Goal: Task Accomplishment & Management: Manage account settings

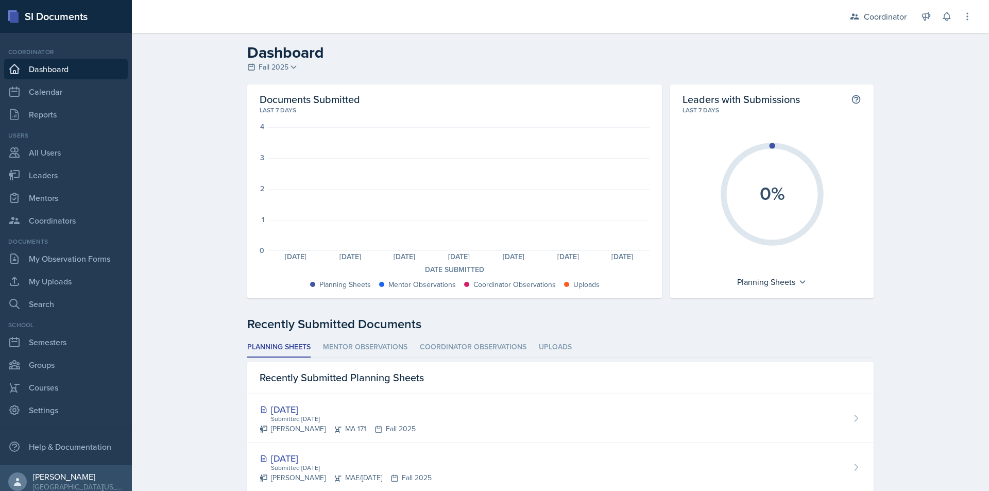
click at [178, 166] on div "Dashboard Fall 2025 Fall 2025 Spring 2025 Fall 2024 Spring 2024 Fall 2023 Sprin…" at bounding box center [560, 470] width 857 height 875
click at [886, 23] on div "Coordinator" at bounding box center [878, 16] width 70 height 19
click at [865, 69] on div "TEST COURSE / Fall 2021" at bounding box center [872, 72] width 66 height 11
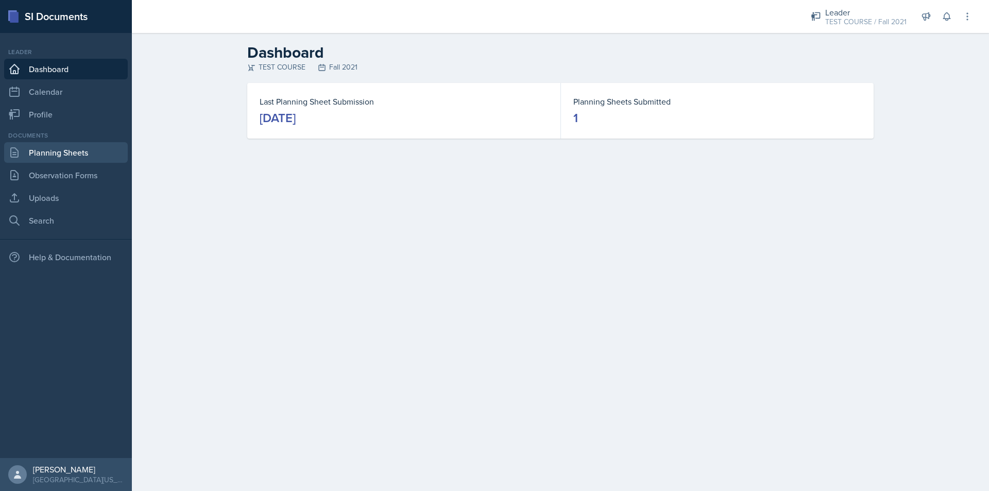
click at [75, 149] on link "Planning Sheets" at bounding box center [66, 152] width 124 height 21
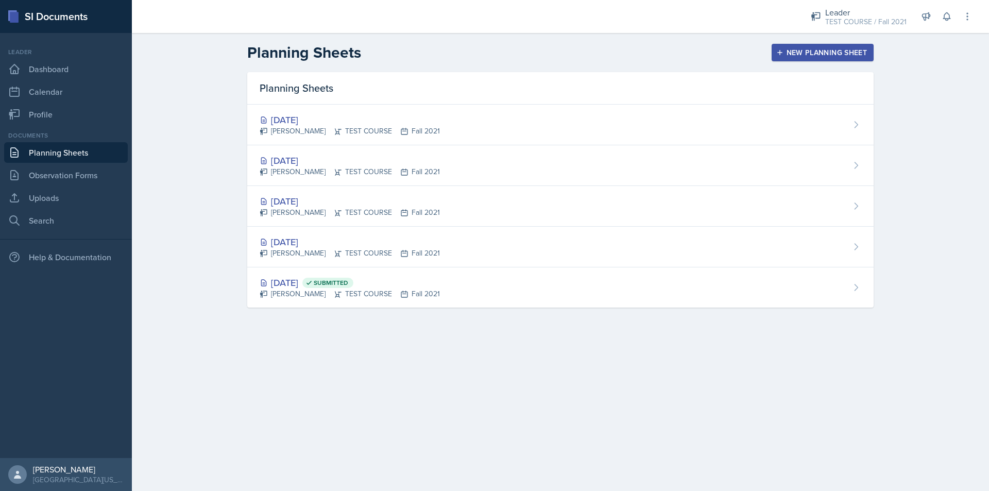
click at [860, 54] on div "New Planning Sheet" at bounding box center [822, 52] width 89 height 8
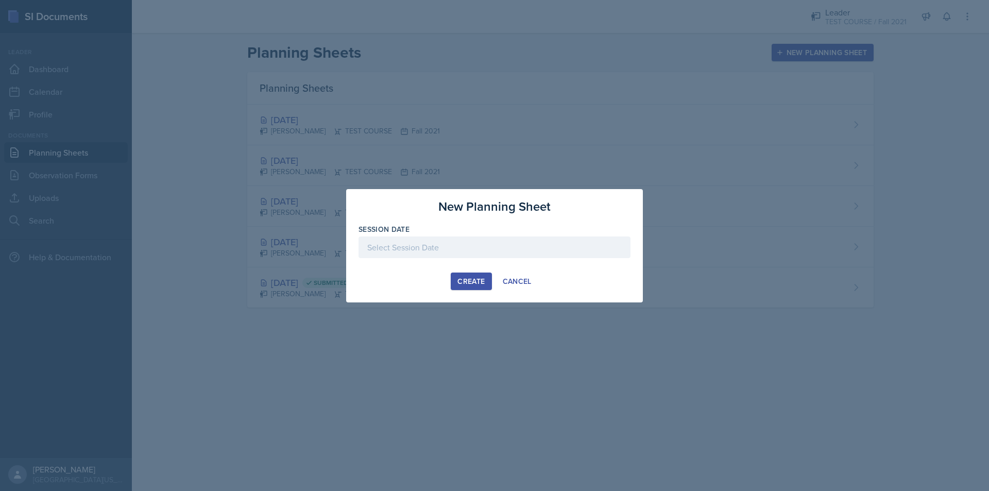
click at [464, 242] on div at bounding box center [495, 247] width 272 height 22
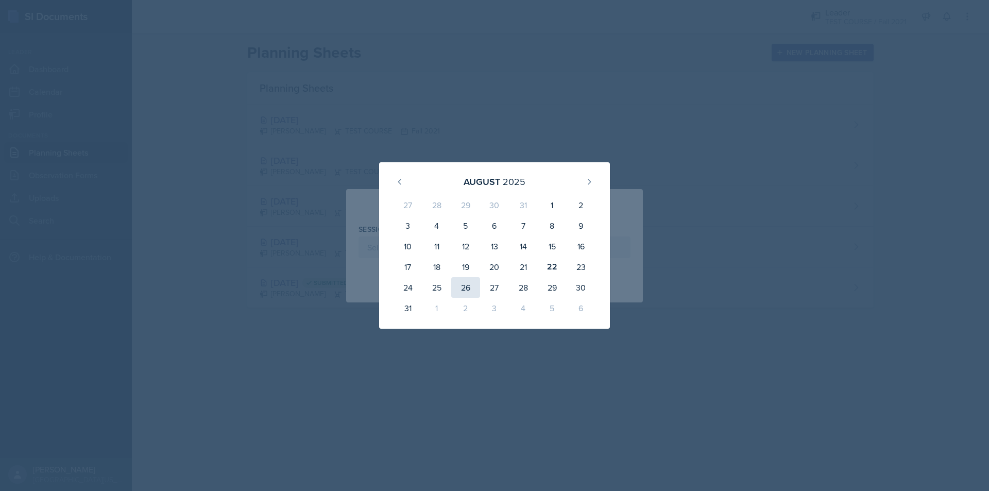
click at [460, 286] on div "26" at bounding box center [465, 287] width 29 height 21
type input "[DATE]"
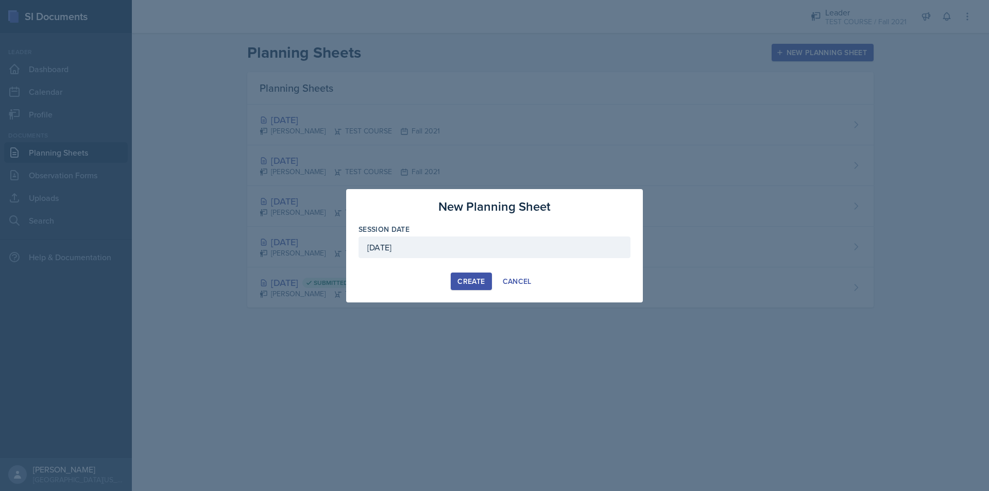
click at [467, 281] on div "Create" at bounding box center [471, 281] width 27 height 8
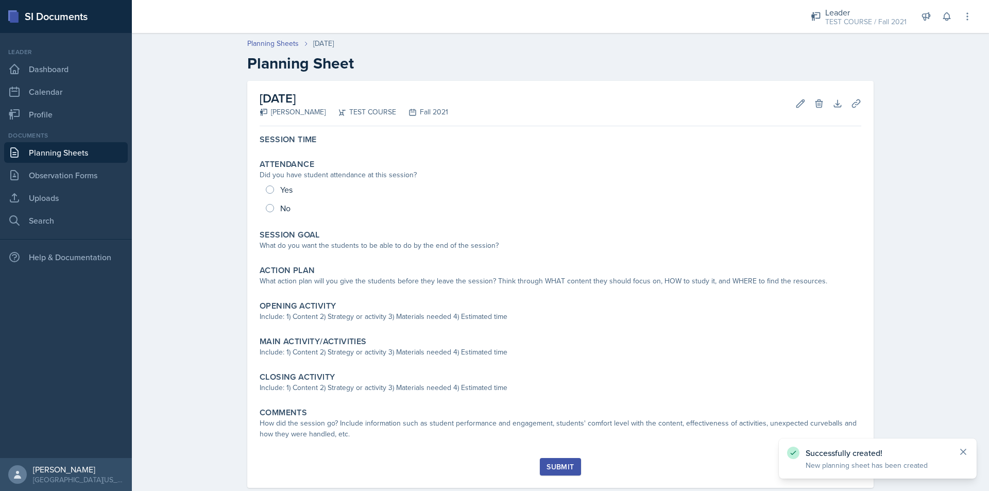
click at [962, 447] on icon at bounding box center [963, 452] width 10 height 10
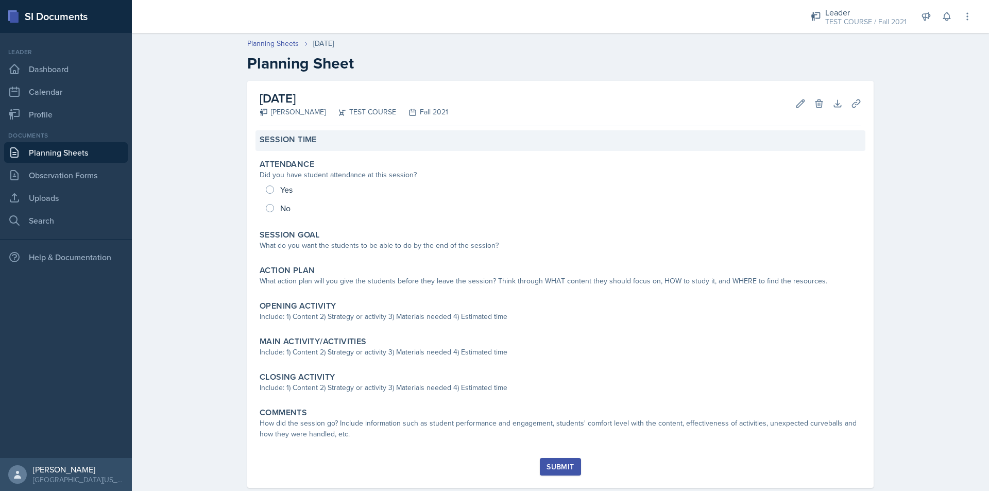
click at [388, 145] on div "Session Time" at bounding box center [561, 140] width 610 height 21
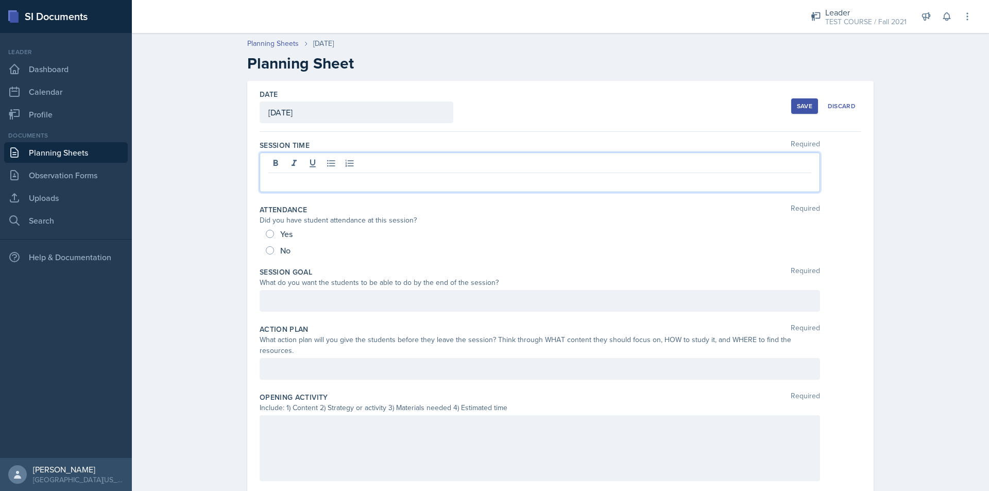
click at [348, 162] on div at bounding box center [540, 173] width 561 height 40
click at [178, 201] on div "Planning Sheets [DATE] Planning Sheet Date [DATE] [DATE] 27 28 29 30 31 1 2 3 4…" at bounding box center [560, 420] width 857 height 785
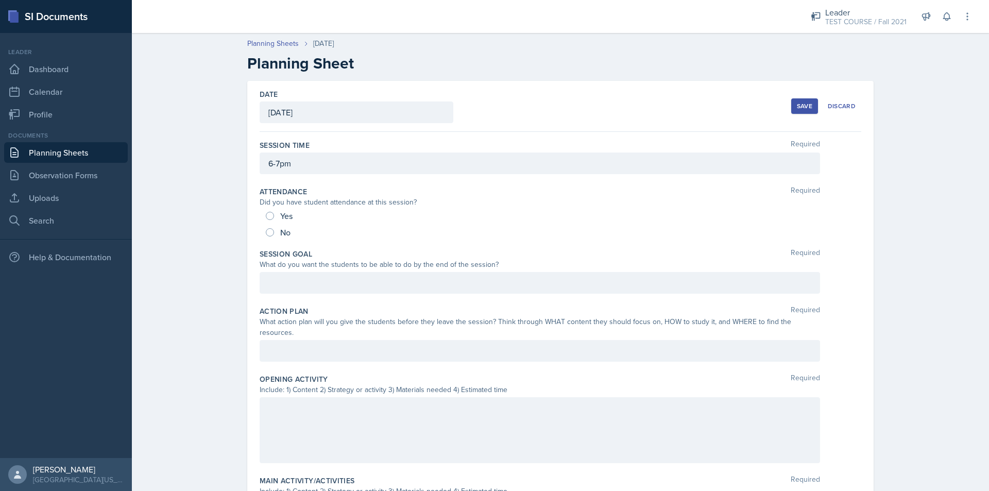
click at [274, 286] on div at bounding box center [540, 283] width 561 height 22
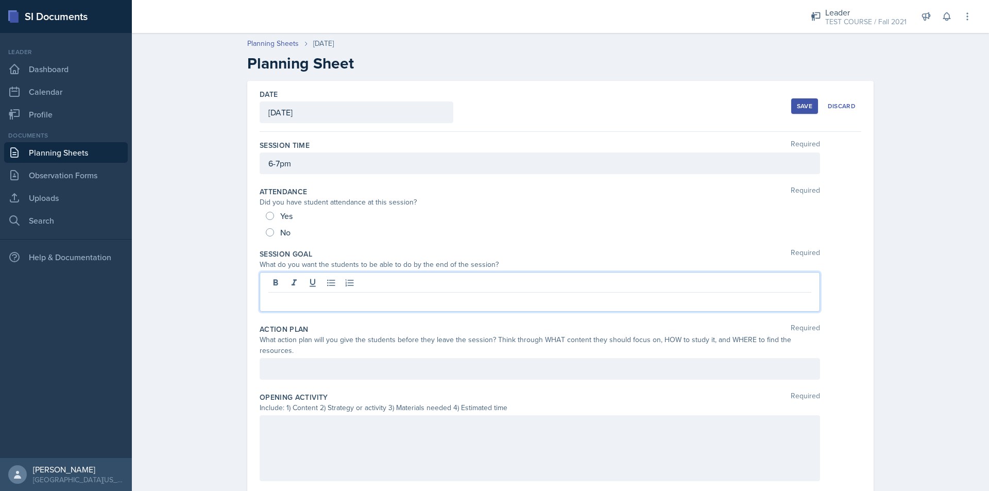
click at [212, 273] on div "Planning Sheets [DATE] Planning Sheet Date [DATE] [DATE] 27 28 29 30 31 1 2 3 4…" at bounding box center [560, 420] width 857 height 785
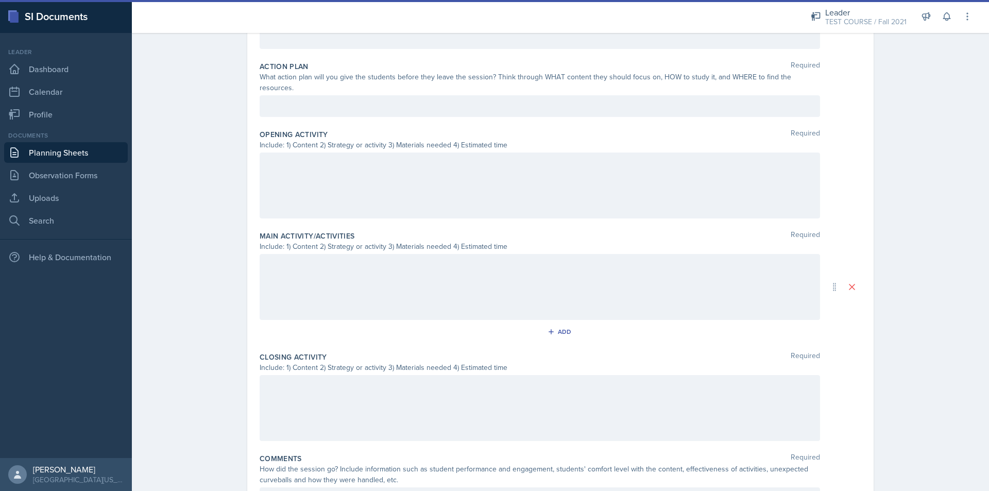
scroll to position [293, 0]
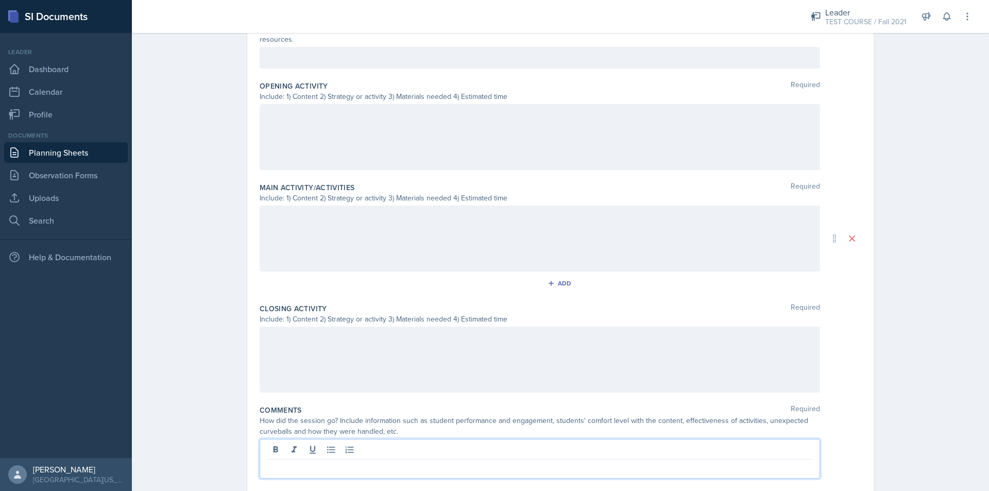
click at [300, 439] on div at bounding box center [540, 459] width 561 height 40
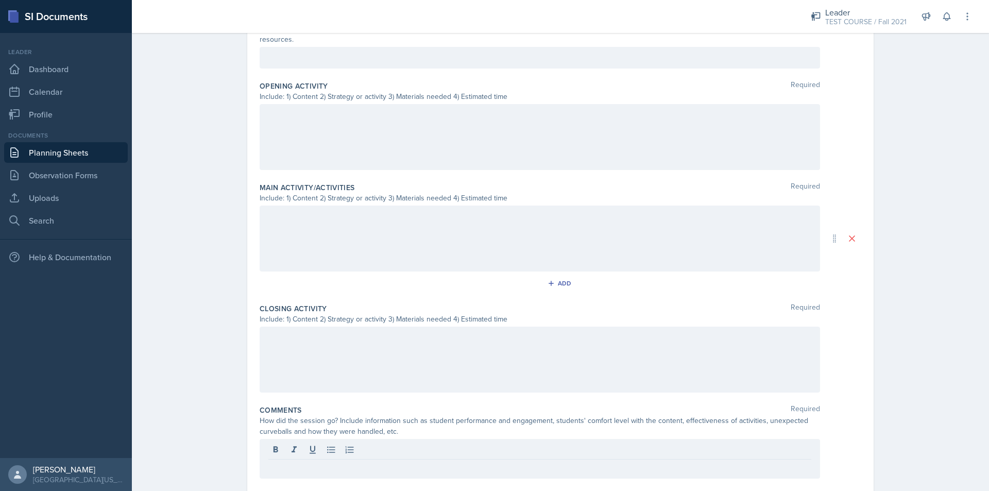
click at [222, 375] on div "Planning Sheets [DATE] Planning Sheet Date [DATE] [DATE] 27 28 29 30 31 1 2 3 4…" at bounding box center [560, 127] width 857 height 785
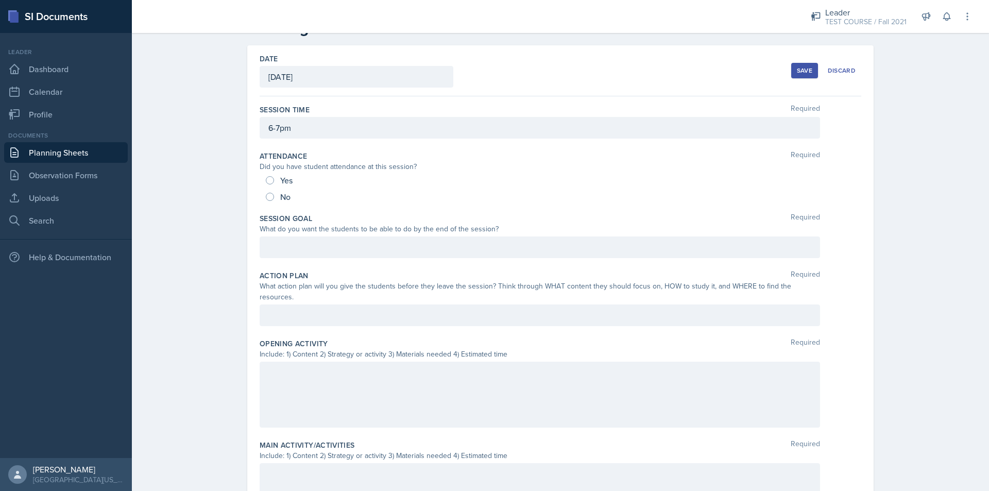
scroll to position [0, 0]
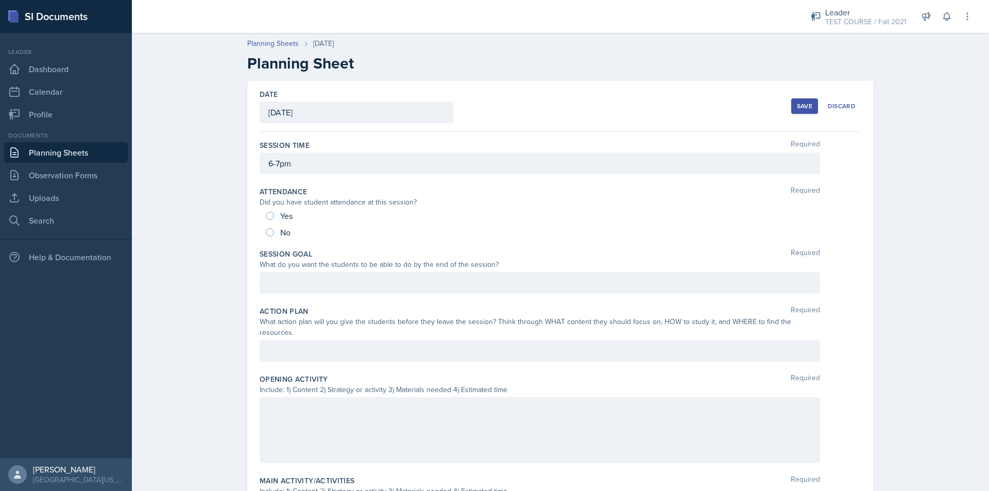
click at [216, 275] on div "Planning Sheets [DATE] Planning Sheet Date [DATE] [DATE] 27 28 29 30 31 1 2 3 4…" at bounding box center [560, 411] width 857 height 767
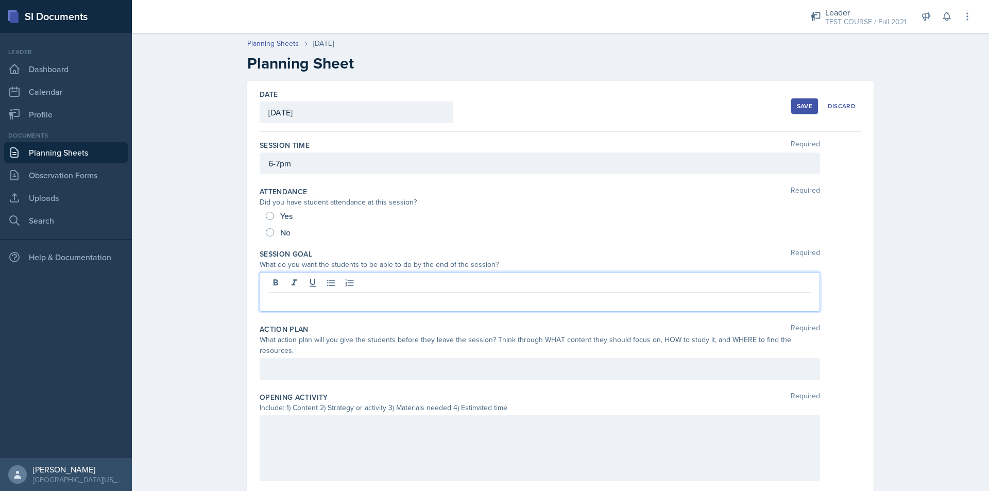
click at [346, 286] on div at bounding box center [540, 292] width 561 height 40
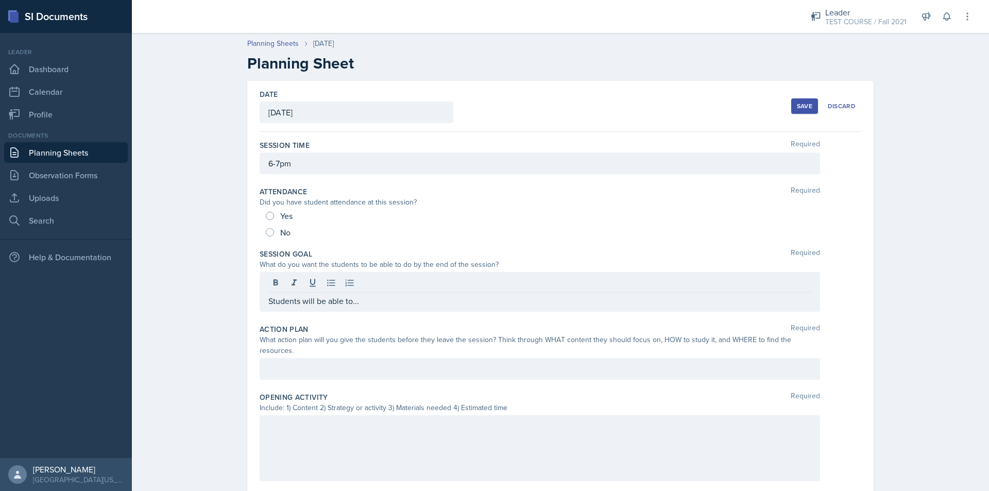
click at [797, 102] on div "Save" at bounding box center [804, 106] width 15 height 8
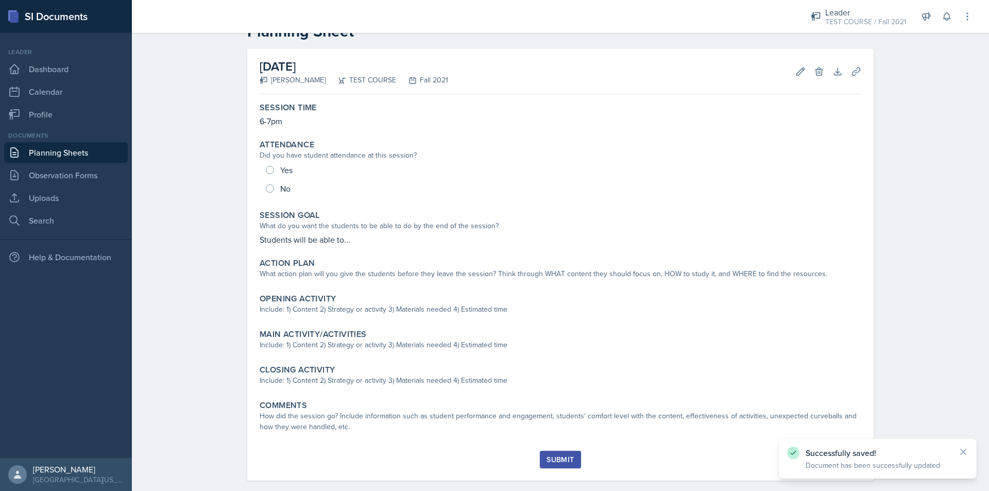
scroll to position [46, 0]
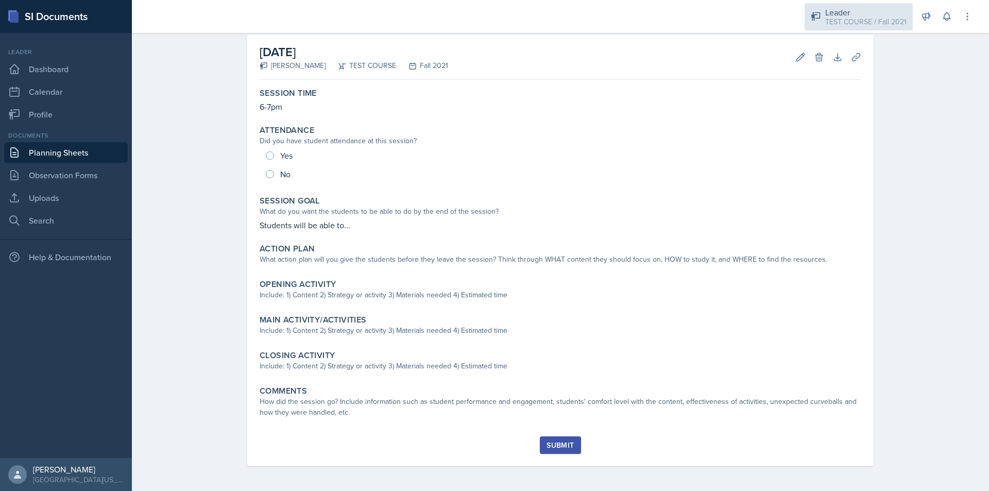
click at [861, 14] on div "Leader" at bounding box center [865, 12] width 81 height 12
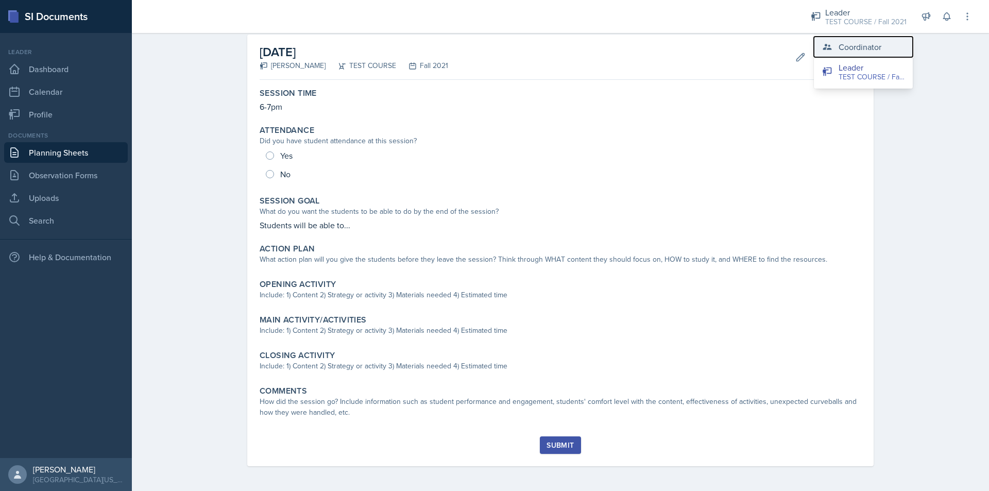
click at [860, 53] on div "Coordinator" at bounding box center [860, 47] width 43 height 12
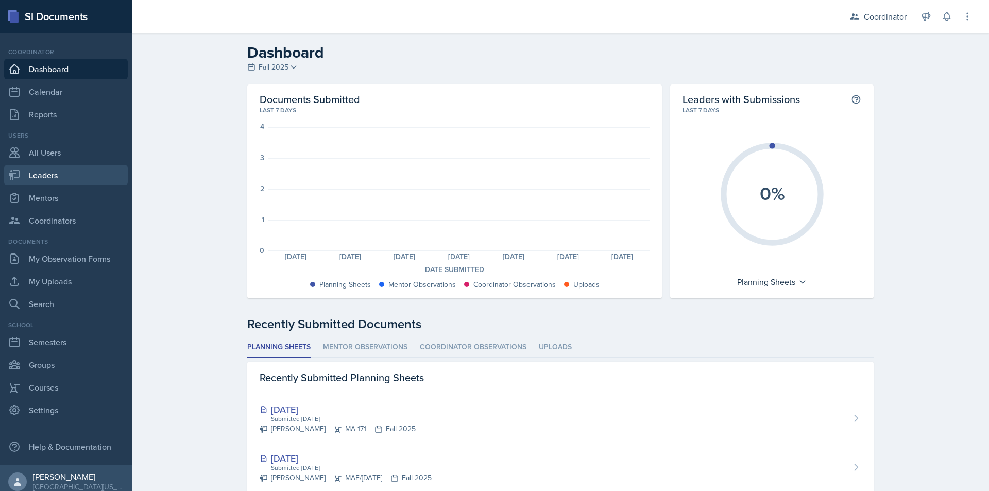
click at [56, 179] on link "Leaders" at bounding box center [66, 175] width 124 height 21
select select "19fb88f7-c89b-4031-b5a0-458fd49807a1"
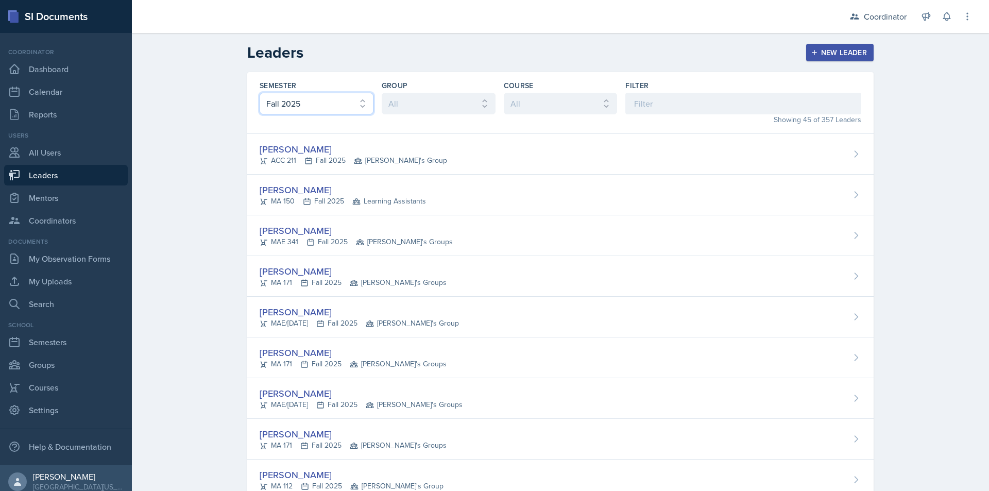
click at [332, 100] on select "All Fall 2025 Spring 2025 Fall 2024 Spring 2024 Fall 2023 Spring 2023 Fall 2022…" at bounding box center [317, 104] width 114 height 22
select select
click at [260, 93] on select "All Fall 2025 Spring 2025 Fall 2024 Spring 2024 Fall 2023 Spring 2023 Fall 2022…" at bounding box center [317, 104] width 114 height 22
click at [522, 105] on select "All ACC 211 ACC 212 ACC 307 BYS 119 BYS 215 BYS 300 CH 101 CH 121 CH 331 CPE 21…" at bounding box center [561, 104] width 114 height 22
select select "8f7a12dd-7de3-4dbf-b214-32a34e03b7d4"
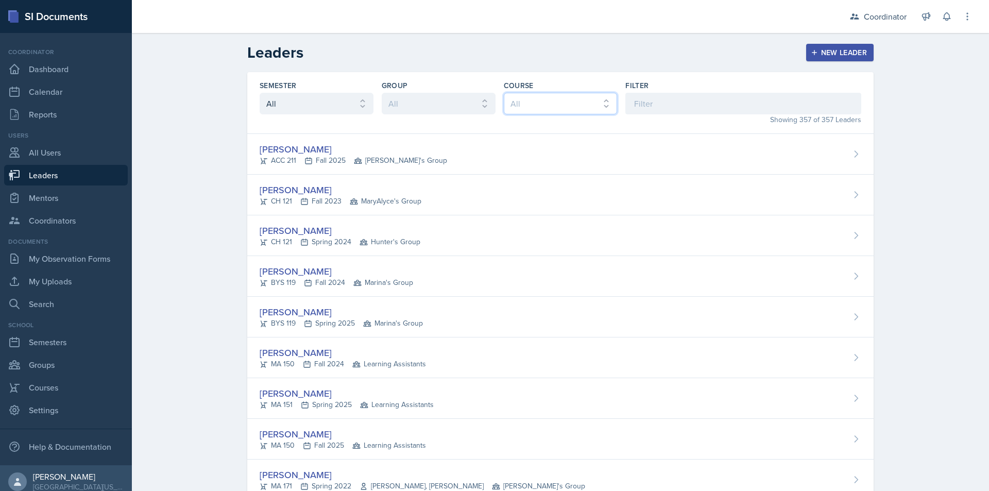
click at [504, 93] on select "All ACC 211 ACC 212 ACC 307 BYS 119 BYS 215 BYS 300 CH 101 CH 121 CH 331 CPE 21…" at bounding box center [561, 104] width 114 height 22
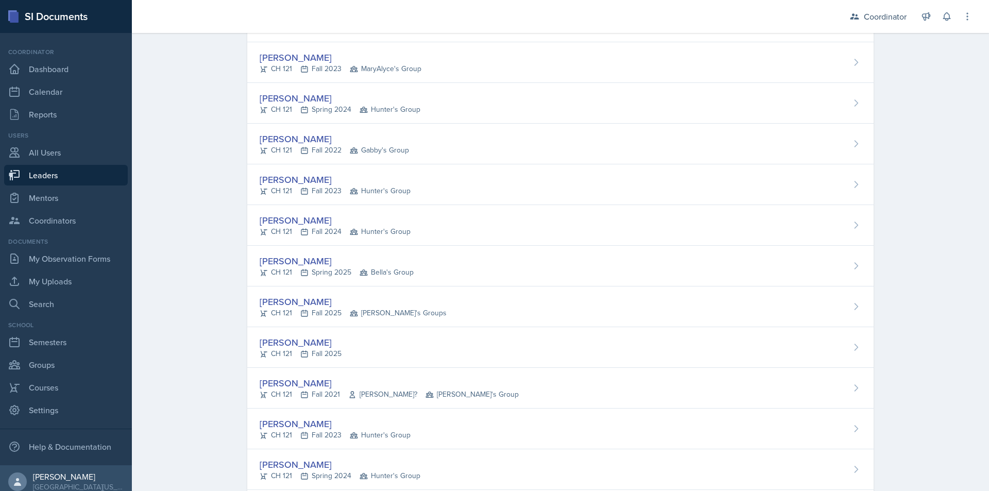
scroll to position [103, 0]
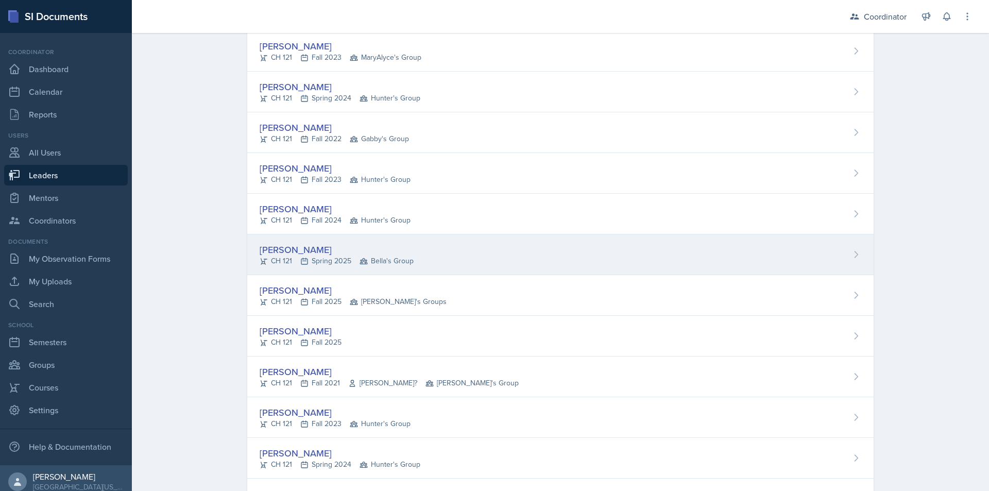
click at [540, 263] on div "[PERSON_NAME] CH 121 Spring 2025 Bella's Group" at bounding box center [560, 254] width 626 height 41
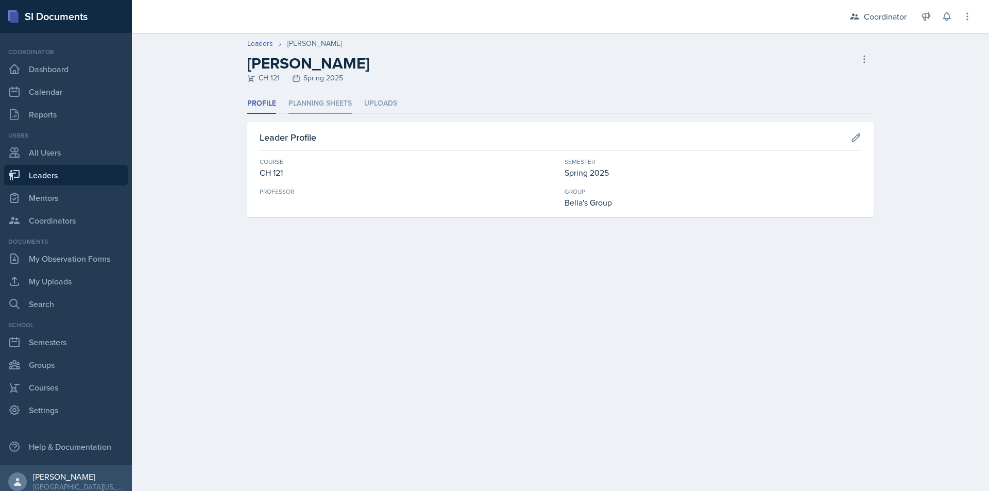
click at [335, 99] on li "Planning Sheets" at bounding box center [320, 104] width 63 height 20
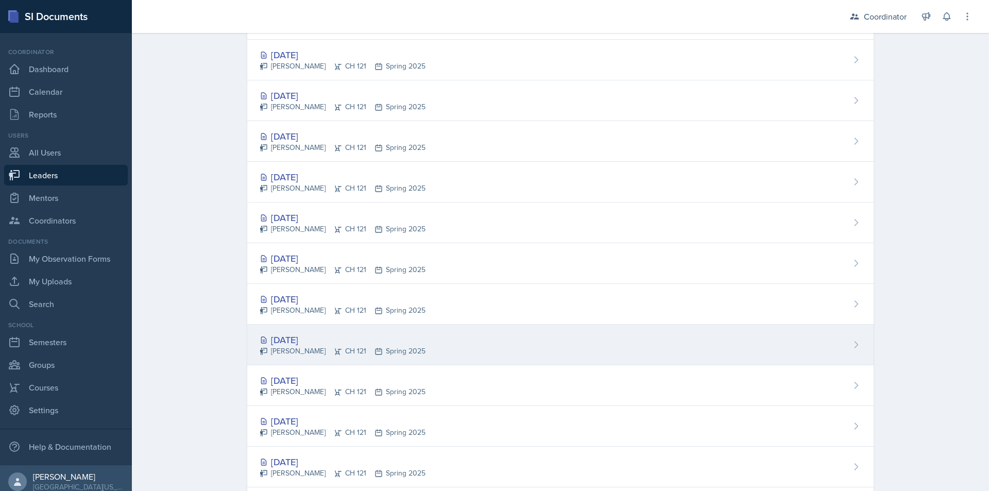
scroll to position [979, 0]
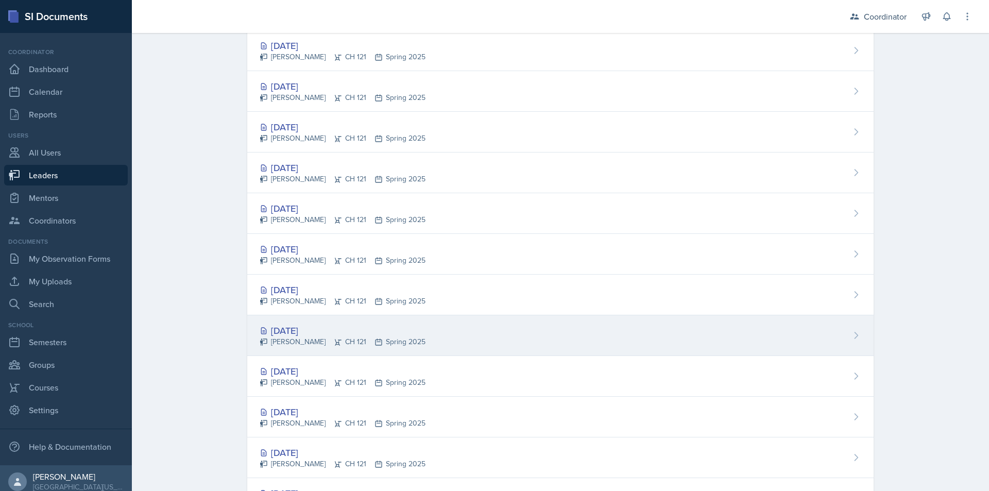
click at [512, 329] on div "[DATE] [PERSON_NAME] CH 121 Spring 2025" at bounding box center [560, 335] width 626 height 41
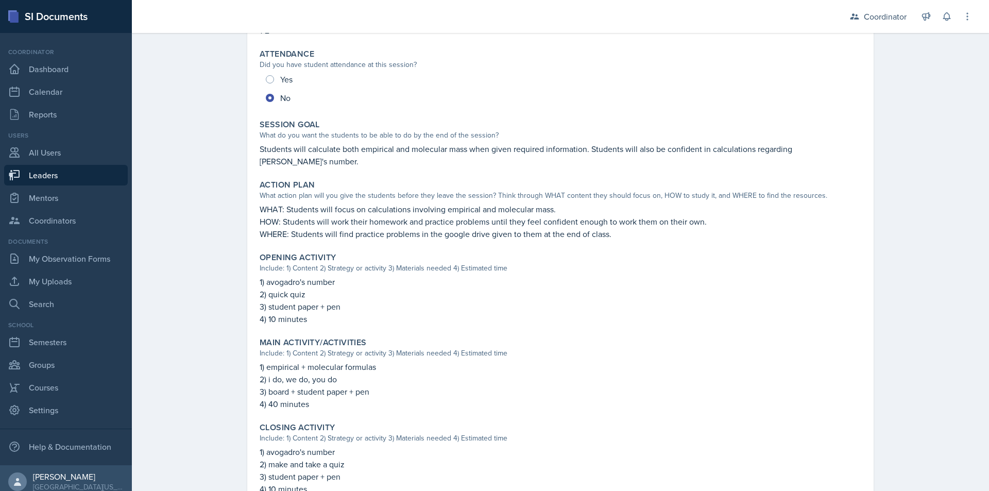
scroll to position [155, 0]
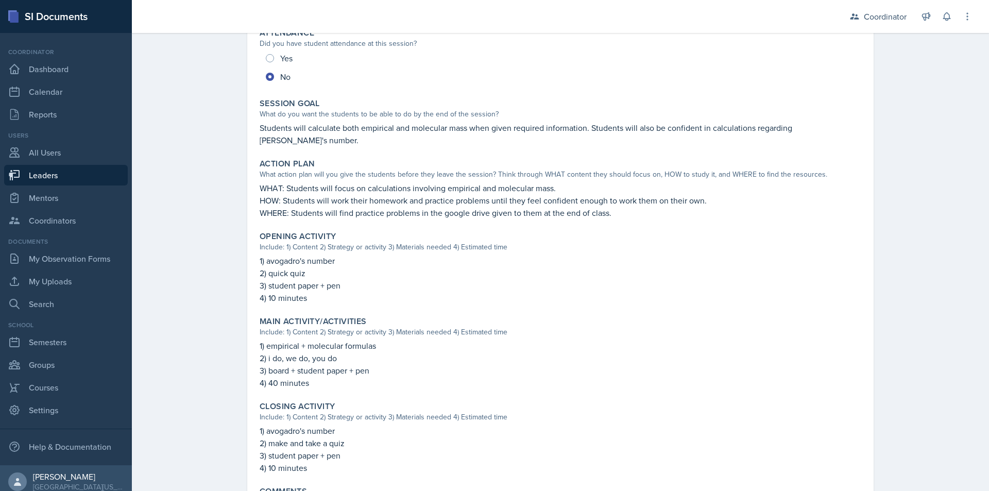
click at [265, 137] on p "Students will calculate both empirical and molecular mass when given required i…" at bounding box center [561, 134] width 602 height 25
click at [265, 136] on p "Students will calculate both empirical and molecular mass when given required i…" at bounding box center [561, 134] width 602 height 25
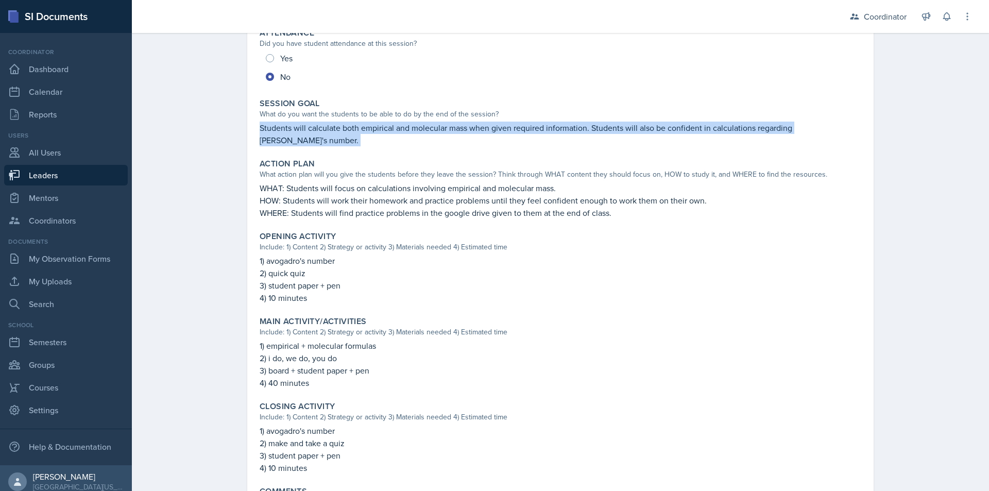
click at [265, 136] on p "Students will calculate both empirical and molecular mass when given required i…" at bounding box center [561, 134] width 602 height 25
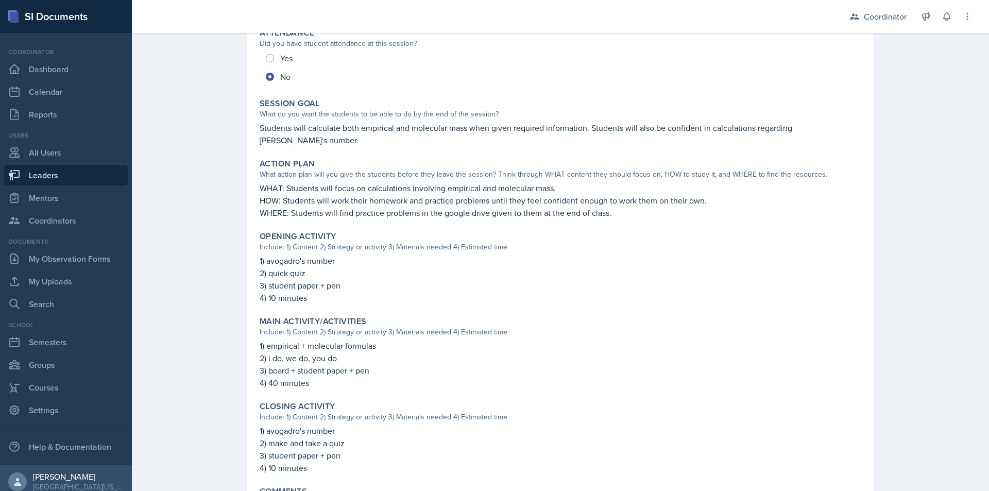
click at [208, 185] on div "Leaders [PERSON_NAME] Planning Sheet Planning Sheet Submitted [DATE] [DATE] [PE…" at bounding box center [560, 223] width 857 height 701
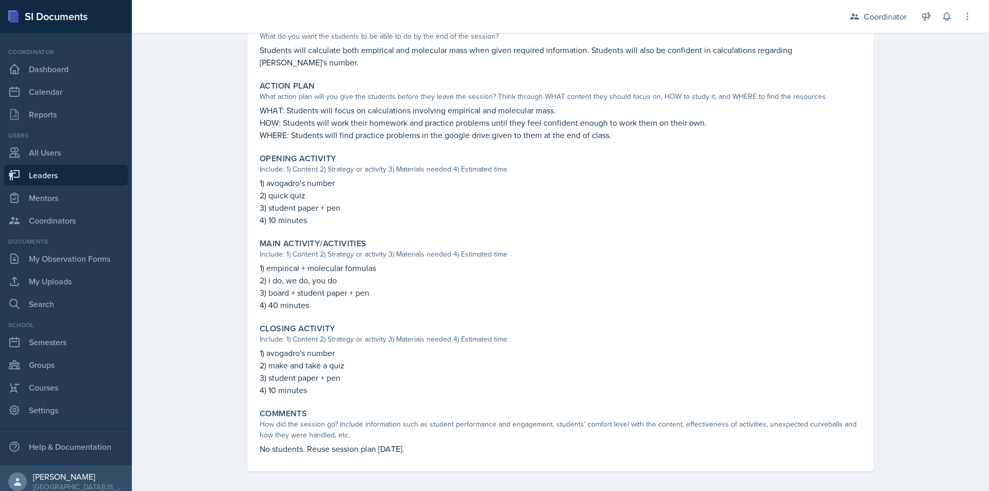
scroll to position [238, 0]
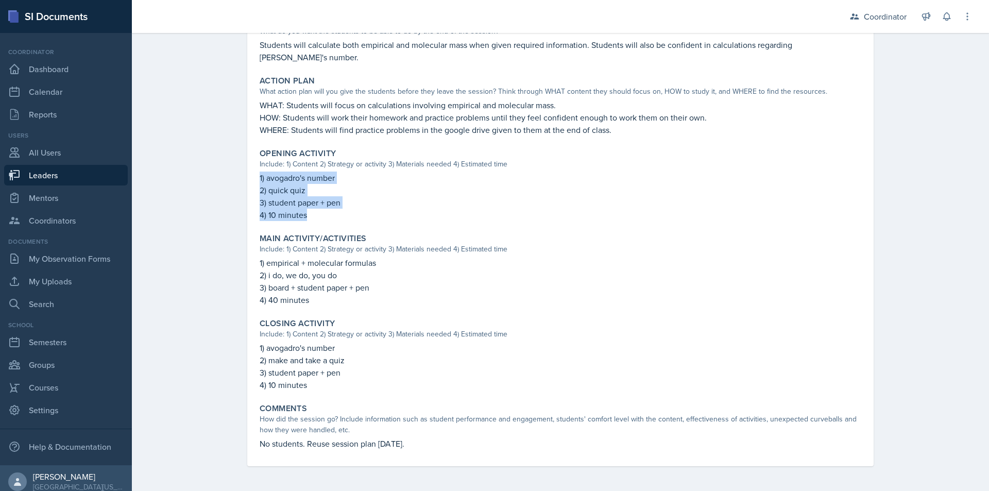
drag, startPoint x: 253, startPoint y: 176, endPoint x: 350, endPoint y: 217, distance: 104.8
click at [350, 217] on div "Opening Activity Include: 1) Content 2) Strategy or activity 3) Materials neede…" at bounding box center [561, 184] width 610 height 81
click at [204, 275] on div "Leaders [PERSON_NAME] Planning Sheet Planning Sheet Submitted [DATE] [DATE] [PE…" at bounding box center [560, 140] width 857 height 701
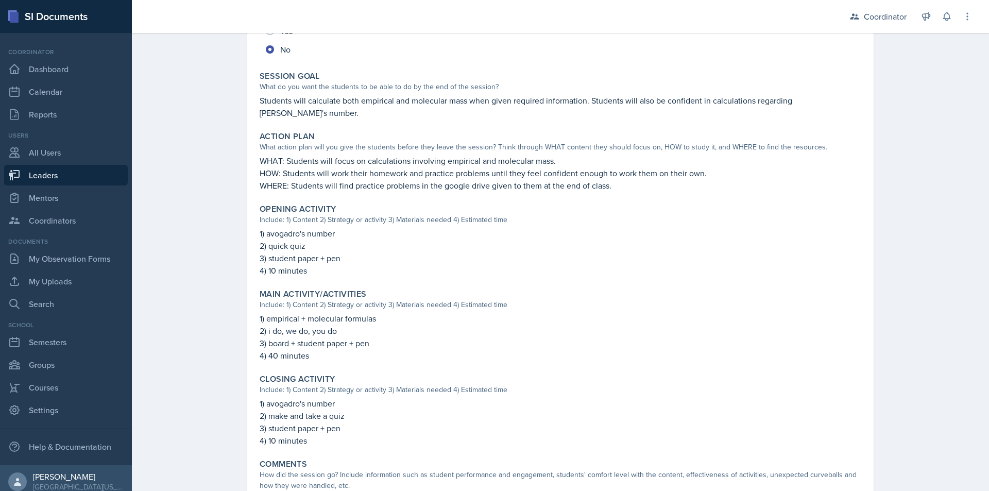
scroll to position [83, 0]
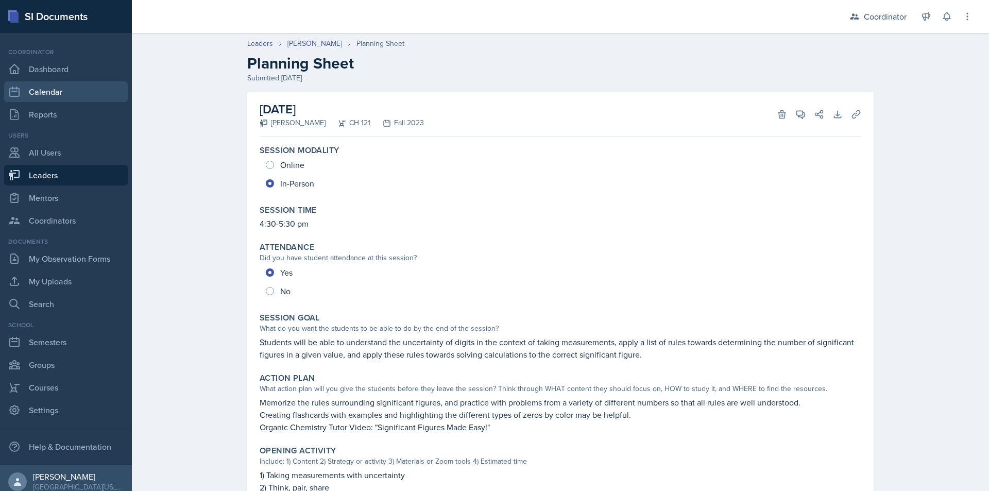
scroll to position [103, 0]
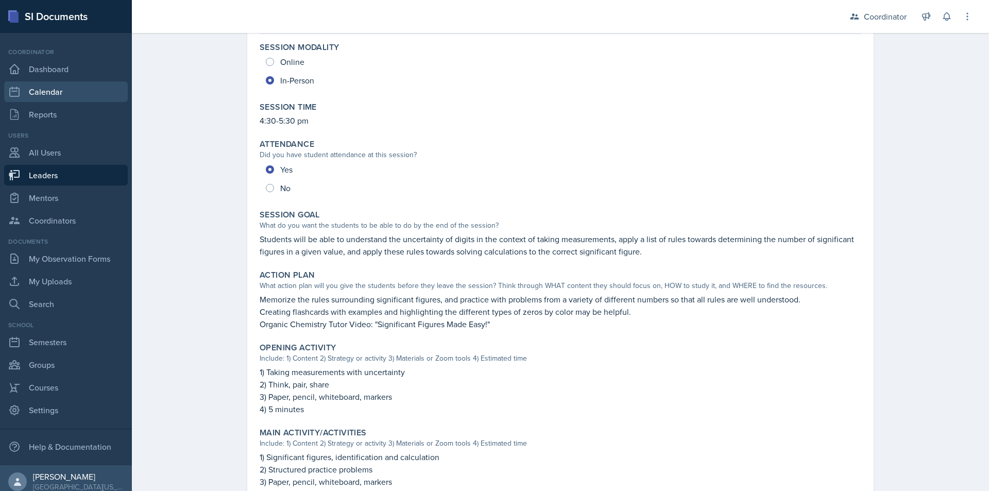
click at [48, 93] on link "Calendar" at bounding box center [66, 91] width 124 height 21
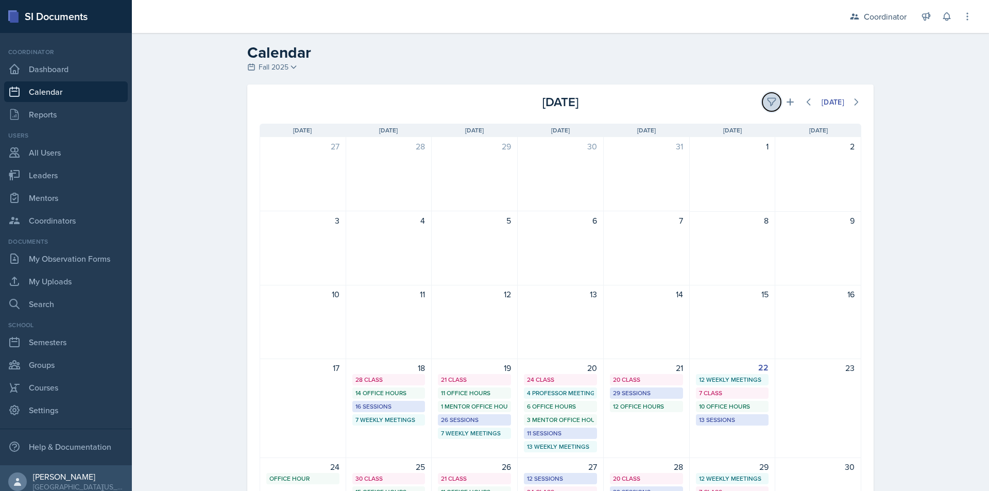
click at [768, 95] on button at bounding box center [772, 102] width 19 height 19
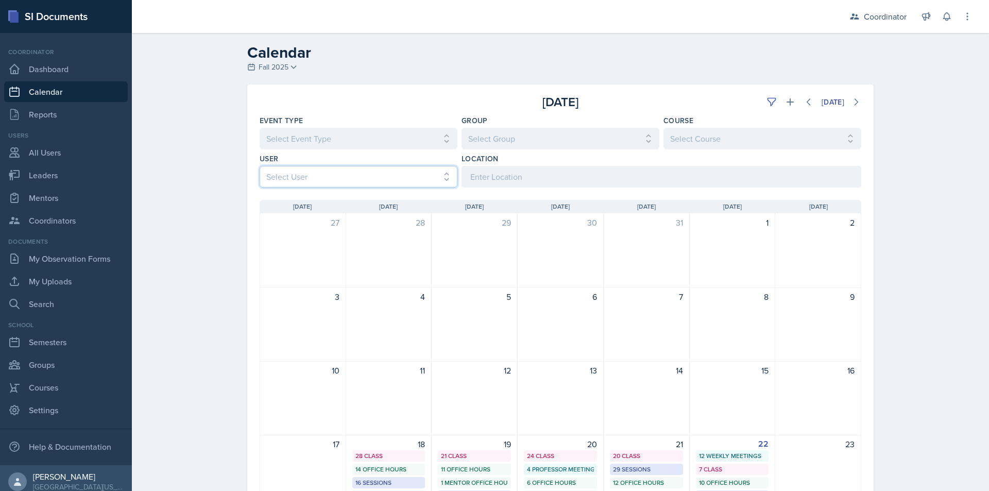
click at [276, 175] on select "Select User All Adam McDougal Aley Perez Anna McGill Bella Clifton Bram O'Neil …" at bounding box center [359, 177] width 198 height 22
select select "e4bf0d81-7a4e-4aa6-bfe6-744f76136663"
click at [260, 166] on select "Select User All Adam McDougal Aley Perez Anna McGill Bella Clifton Bram O'Neil …" at bounding box center [359, 177] width 198 height 22
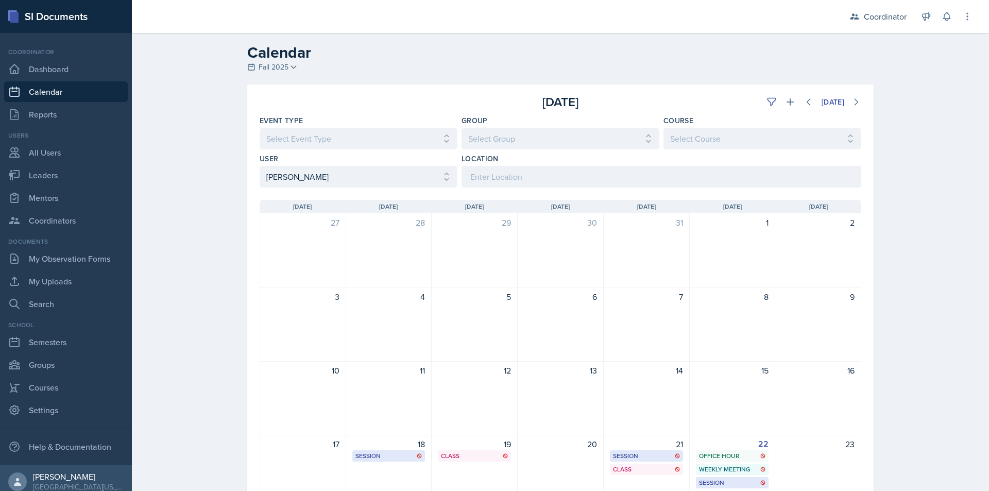
click at [193, 223] on div "Calendar Fall 2025 Fall 2025 Spring 2025 Fall 2024 Spring 2024 Fall 2023 Spring…" at bounding box center [560, 363] width 857 height 660
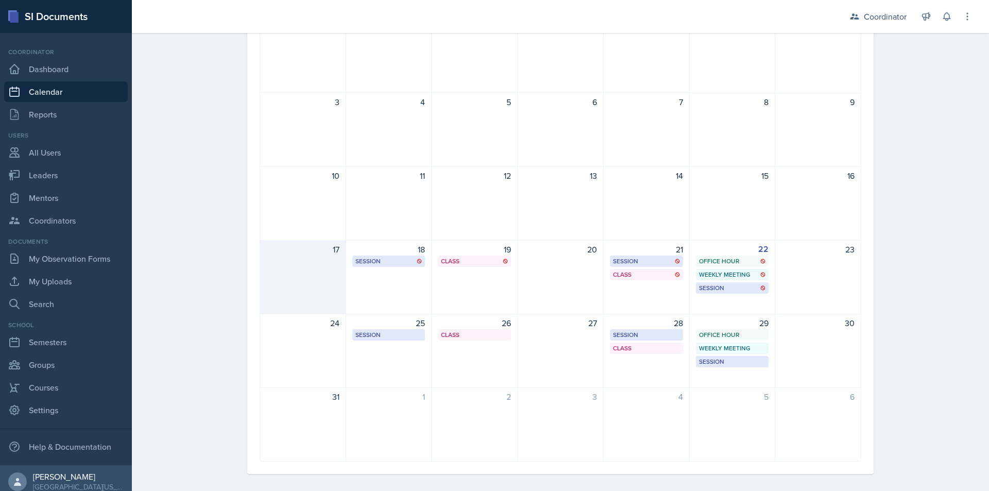
scroll to position [202, 0]
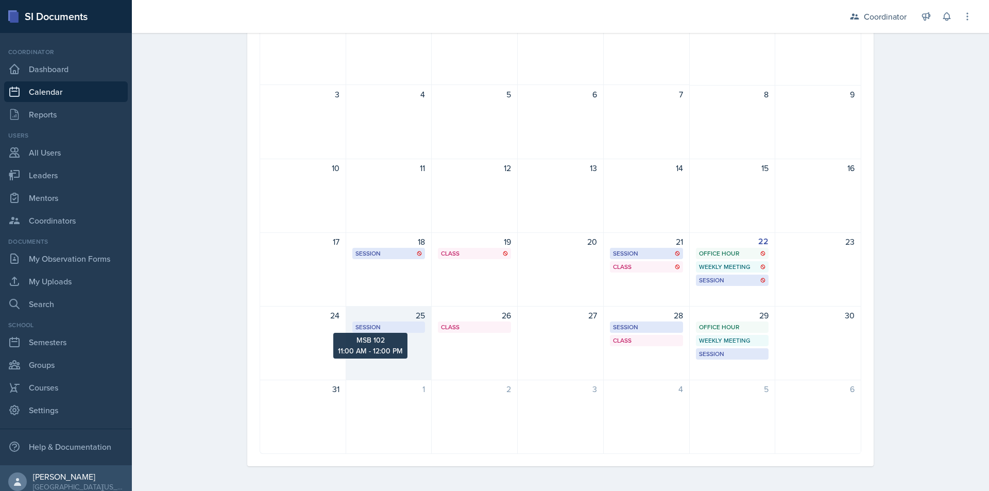
click at [378, 326] on div "Session" at bounding box center [388, 327] width 67 height 9
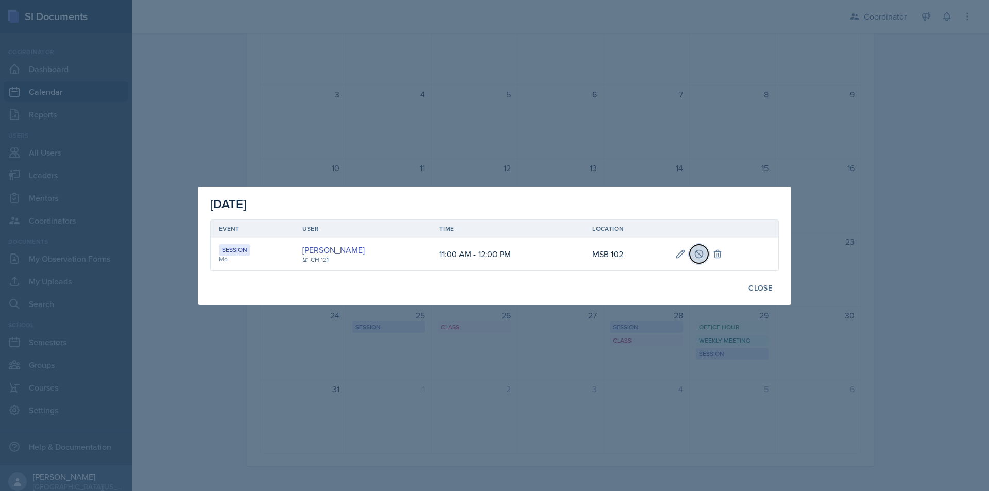
click at [700, 250] on icon at bounding box center [699, 254] width 10 height 10
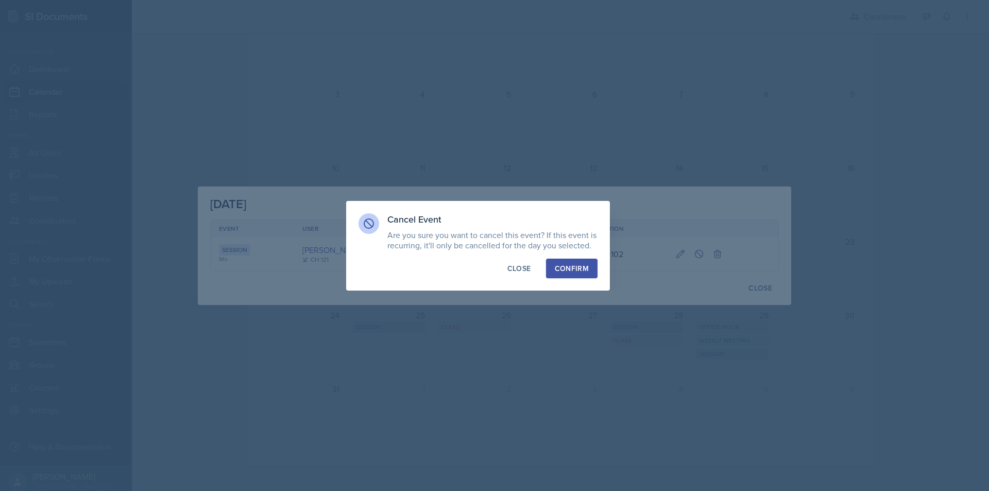
click at [580, 272] on div "Confirm" at bounding box center [572, 268] width 34 height 10
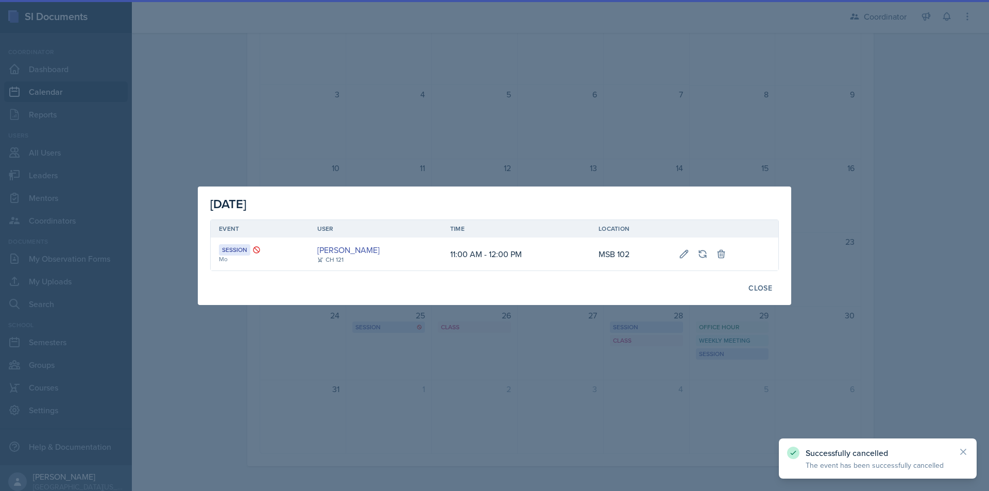
click at [756, 286] on div "Close" at bounding box center [761, 288] width 24 height 8
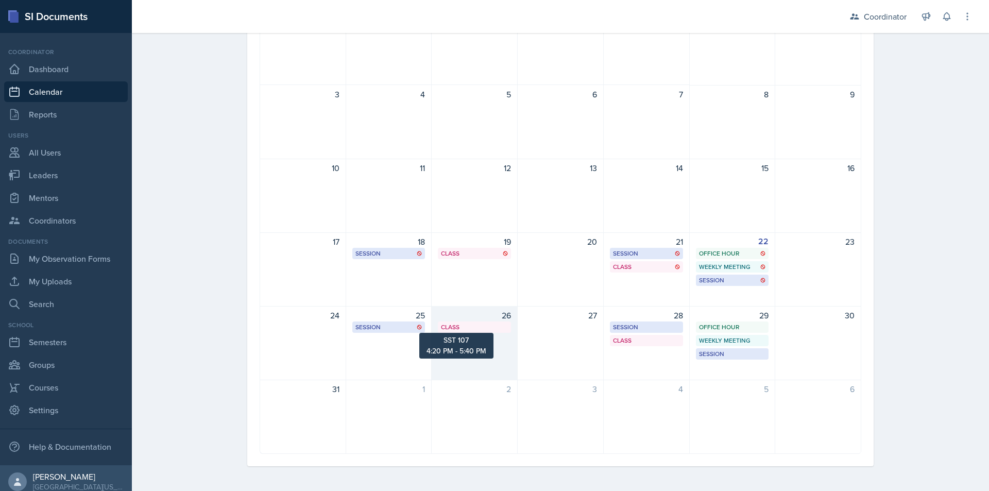
click at [453, 330] on div "Class" at bounding box center [474, 327] width 67 height 9
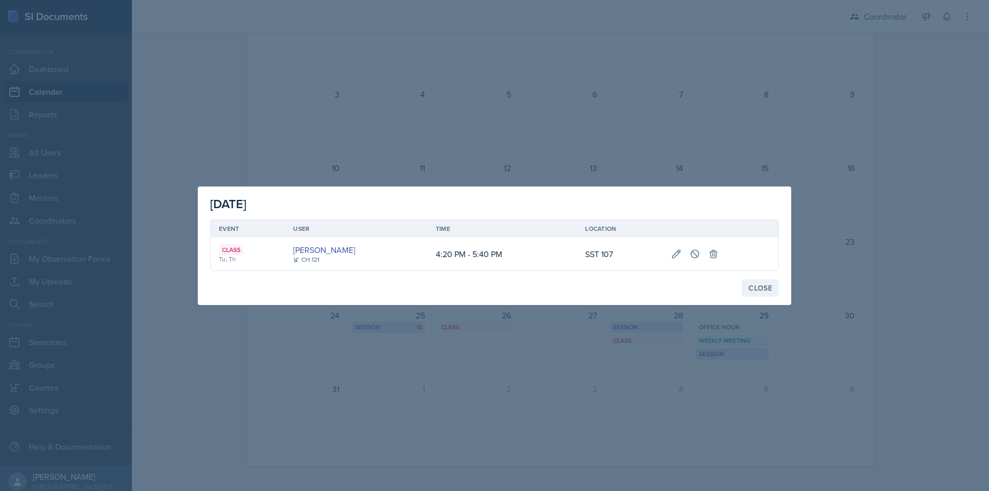
click at [753, 284] on div "Close" at bounding box center [761, 288] width 24 height 8
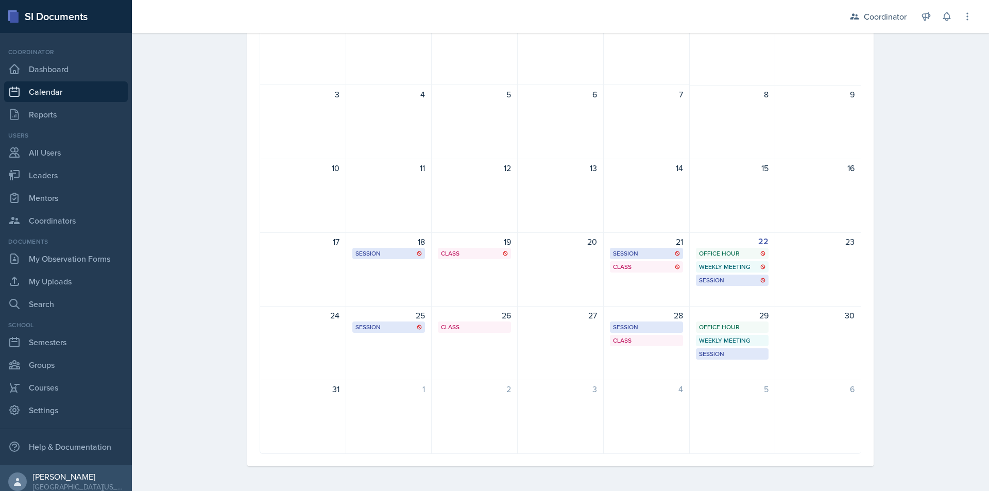
click at [210, 284] on div "Calendar Fall 2025 Fall 2025 Spring 2025 Fall 2024 Spring 2024 Fall 2023 Spring…" at bounding box center [560, 160] width 857 height 660
